Goal: Complete application form

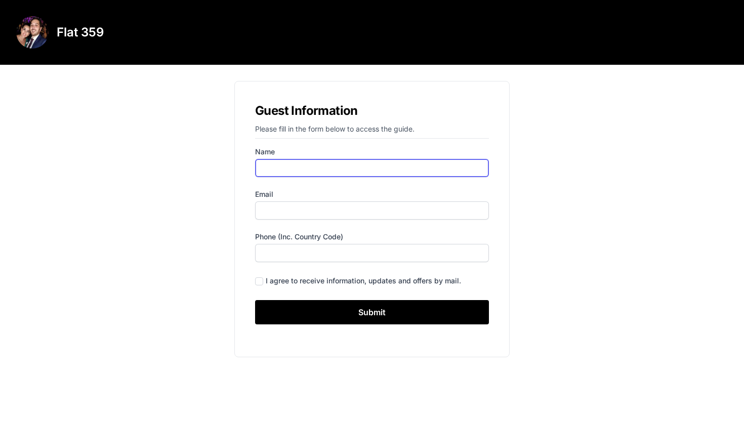
click at [283, 166] on input "Name" at bounding box center [372, 168] width 234 height 18
type input "[PERSON_NAME]"
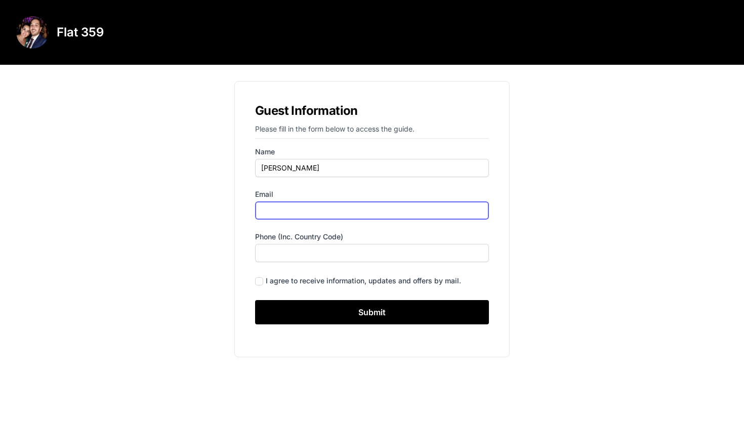
type input "[EMAIL_ADDRESS][DOMAIN_NAME]"
type input "6024595689"
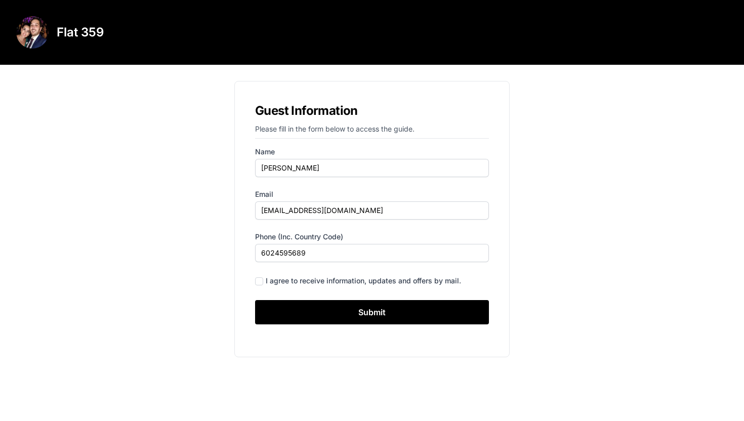
click at [263, 281] on div "I agree to receive information, updates and offers by mail." at bounding box center [372, 281] width 234 height 14
click at [260, 281] on input "checkbox" at bounding box center [259, 281] width 8 height 8
checkbox input "true"
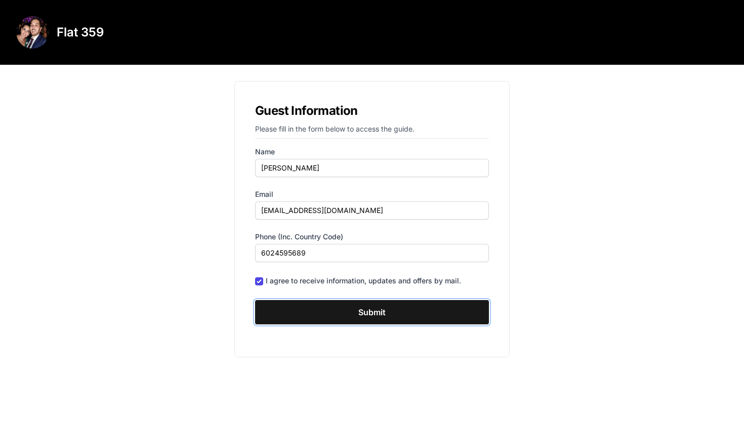
click at [361, 311] on input "Submit" at bounding box center [372, 312] width 234 height 24
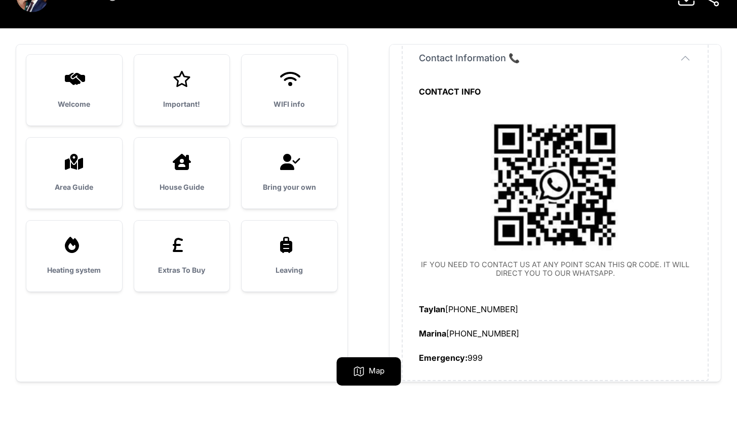
scroll to position [65, 0]
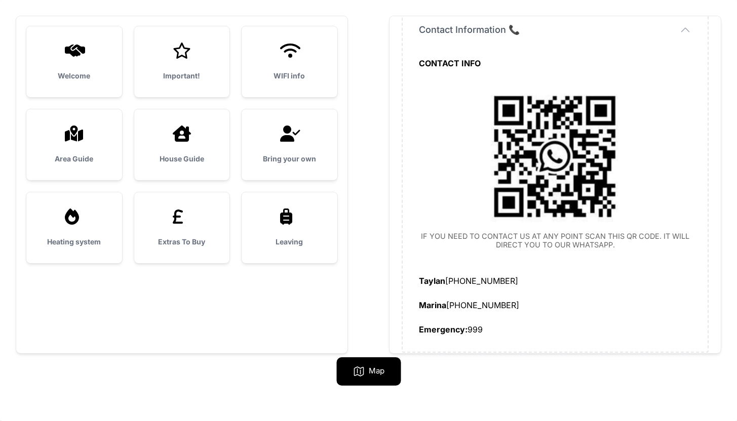
click at [282, 144] on div "Bring your own" at bounding box center [289, 144] width 96 height 71
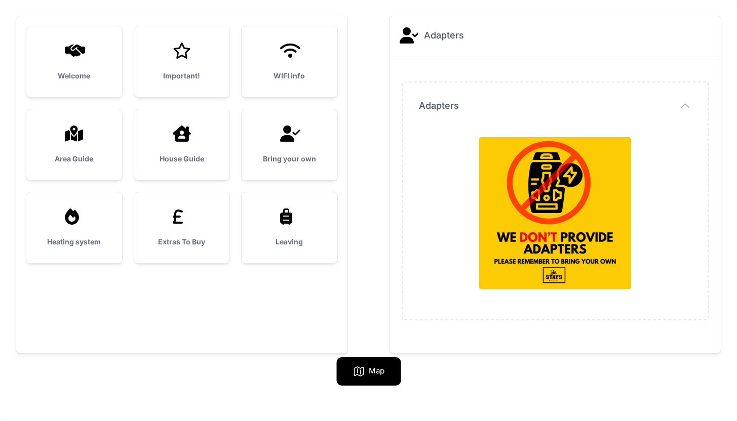
click at [188, 227] on div "Extras To Buy" at bounding box center [182, 227] width 96 height 71
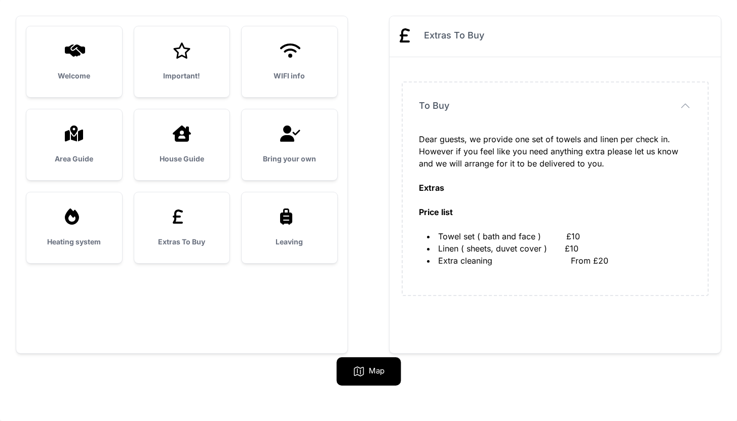
click at [173, 145] on div "House Guide" at bounding box center [182, 144] width 96 height 71
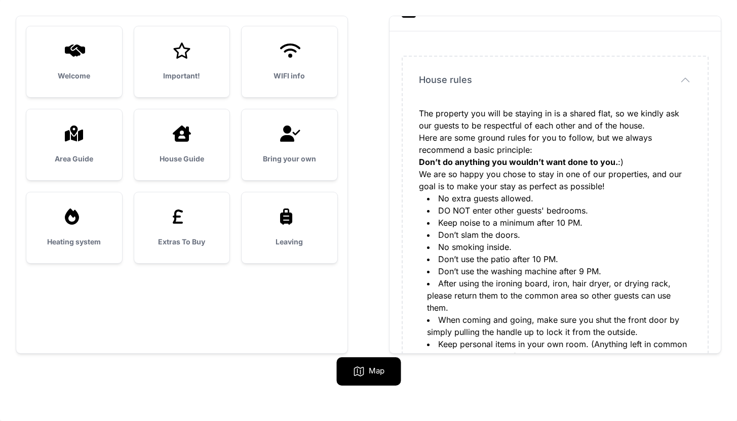
scroll to position [0, 0]
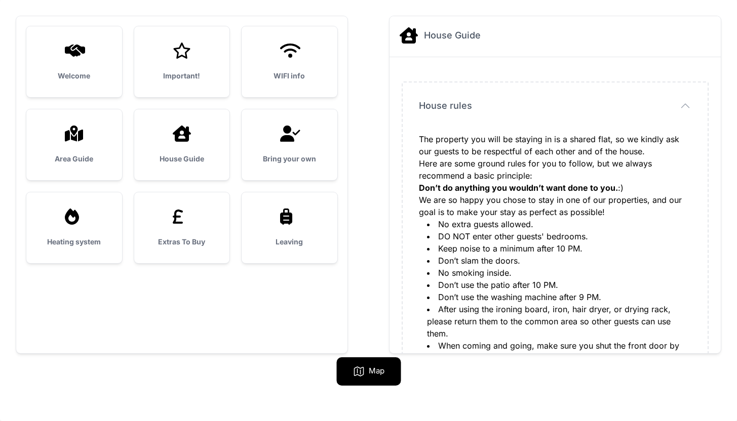
click at [186, 63] on div "Important!" at bounding box center [182, 61] width 96 height 71
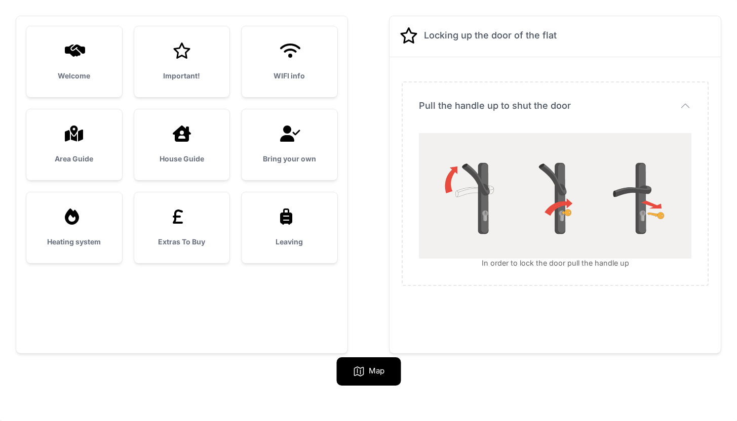
click at [92, 61] on div "Welcome" at bounding box center [74, 61] width 96 height 71
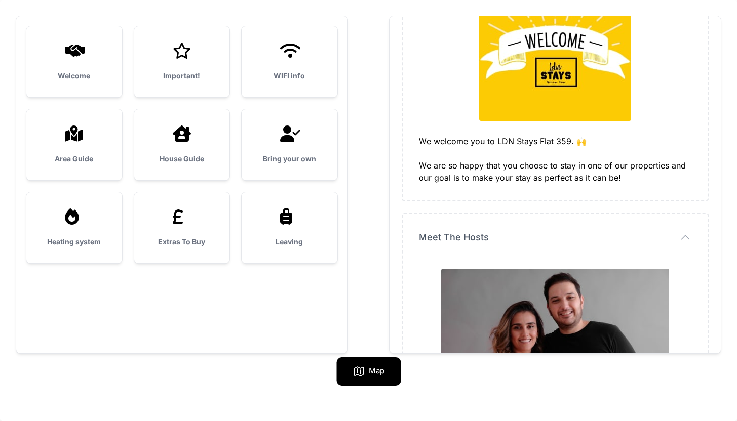
scroll to position [173, 0]
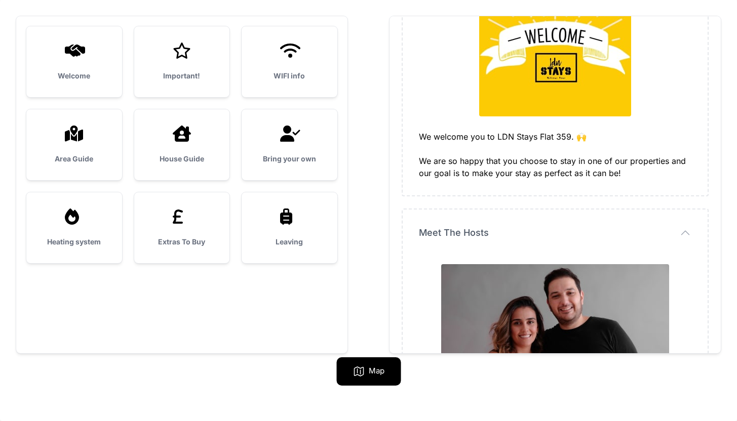
click at [78, 145] on div "Area Guide" at bounding box center [74, 144] width 96 height 71
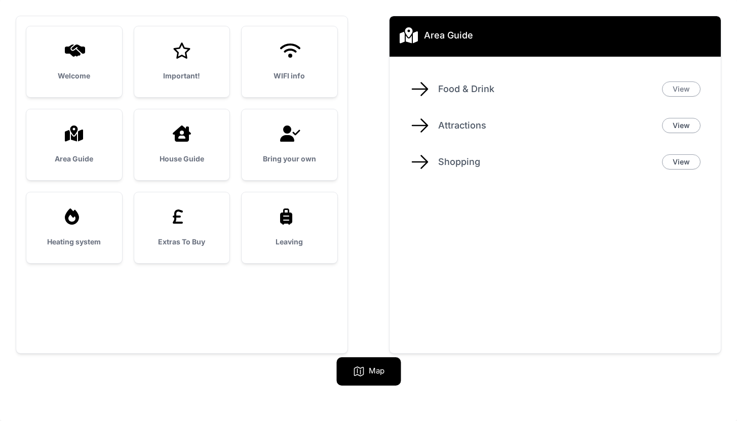
click at [684, 87] on link "View" at bounding box center [681, 89] width 38 height 15
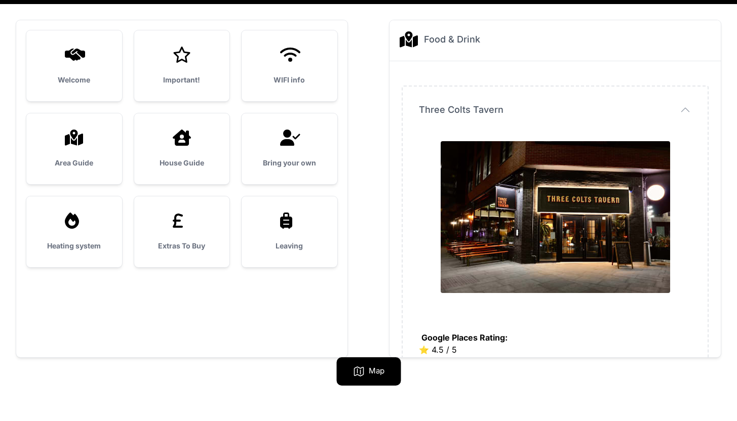
scroll to position [65, 0]
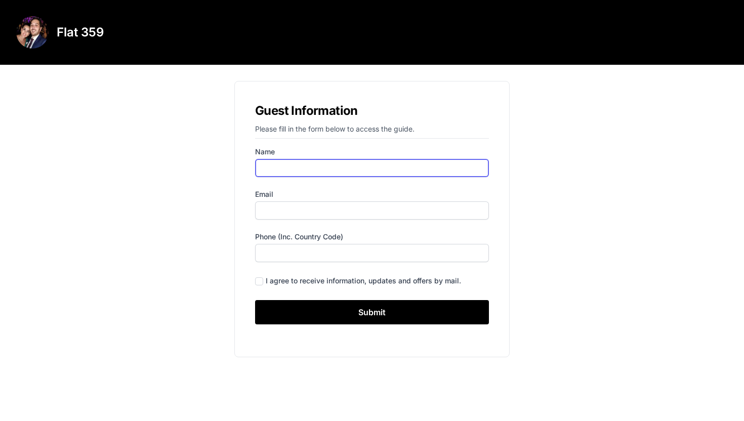
click at [277, 167] on input "Name" at bounding box center [372, 168] width 234 height 18
type input "[PERSON_NAME]"
type input "[EMAIL_ADDRESS][DOMAIN_NAME]"
type input "6024595689"
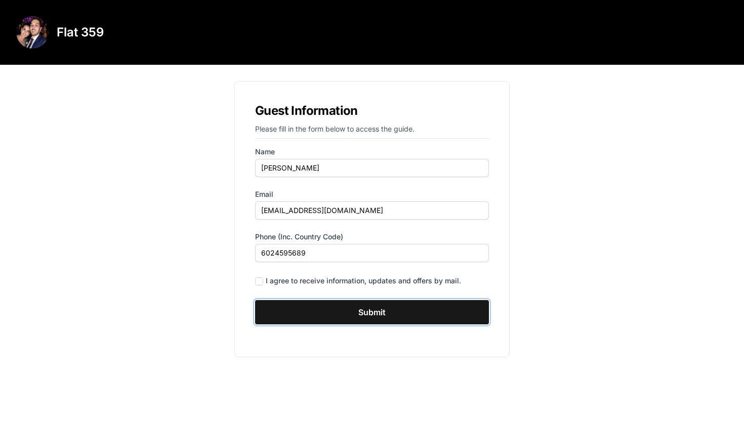
click at [393, 310] on input "Submit" at bounding box center [372, 312] width 234 height 24
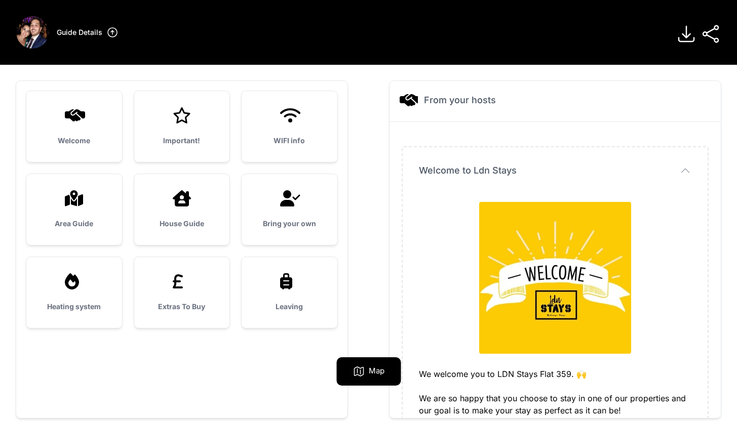
click at [58, 202] on div at bounding box center [74, 198] width 63 height 16
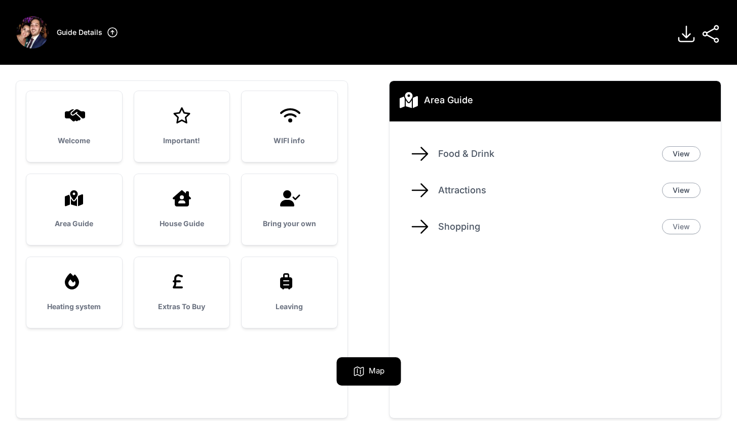
click at [673, 225] on link "View" at bounding box center [681, 226] width 38 height 15
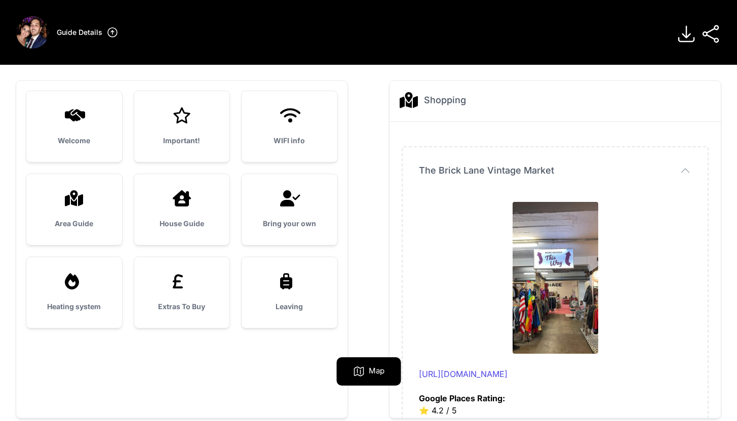
click at [686, 34] on icon at bounding box center [685, 33] width 15 height 15
